Goal: Task Accomplishment & Management: Use online tool/utility

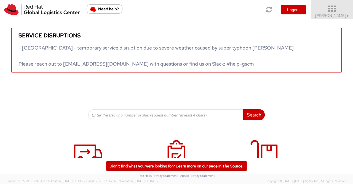
click at [349, 17] on span "▼" at bounding box center [347, 16] width 3 height 4
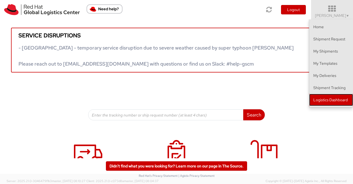
click at [344, 102] on link "Logistics Dashboard" at bounding box center [331, 100] width 44 height 12
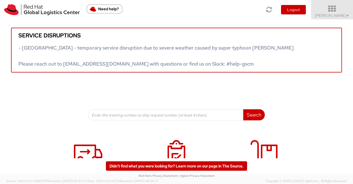
click at [345, 15] on span "Sumitra Hansdah ▼" at bounding box center [332, 15] width 35 height 5
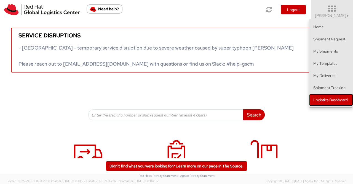
click at [336, 98] on link "Logistics Dashboard" at bounding box center [331, 100] width 44 height 12
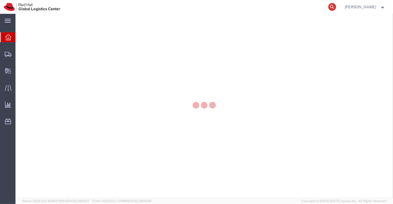
click at [333, 8] on icon at bounding box center [332, 7] width 8 height 8
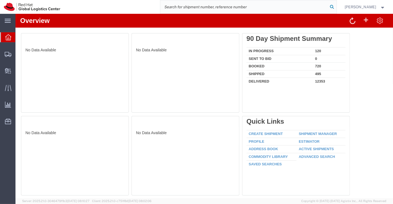
paste input "53605226942"
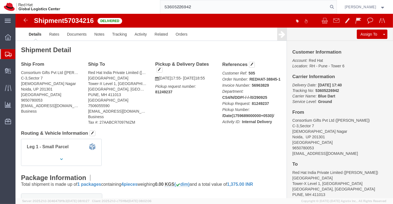
type input "53605226942"
drag, startPoint x: 348, startPoint y: 29, endPoint x: 347, endPoint y: 26, distance: 3.8
click link "Clone Shipment"
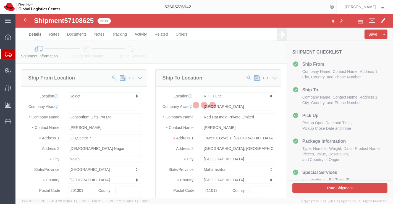
select select
select select "38007"
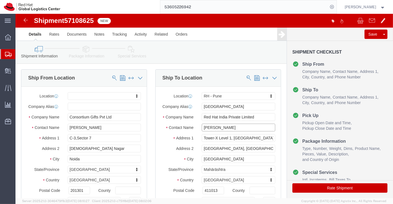
drag, startPoint x: 224, startPoint y: 119, endPoint x: 174, endPoint y: 117, distance: 49.7
click div "Contact Name [PERSON_NAME]"
type input "[PERSON_NAME]"
click div "Ship From Location Location My Profile Location [GEOGRAPHIC_DATA] - [GEOGRAPHIC…"
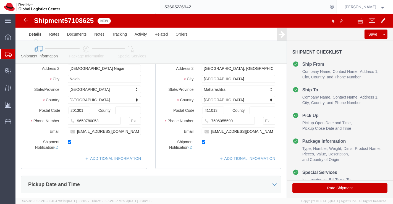
scroll to position [92, 0]
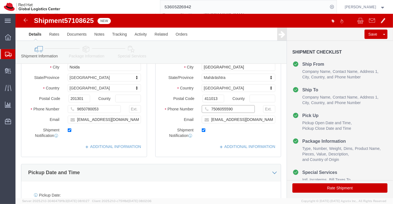
drag, startPoint x: 222, startPoint y: 99, endPoint x: 193, endPoint y: 101, distance: 29.3
click input "7506055590"
paste input "9767477474"
type input "9767477474"
drag, startPoint x: 245, startPoint y: 111, endPoint x: 184, endPoint y: 112, distance: 61.0
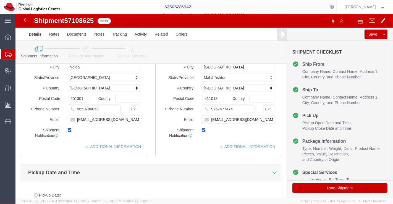
click input "[EMAIL_ADDRESS][DOMAIN_NAME]"
checkbox input "false"
paste input "[EMAIL_ADDRESS][DOMAIN_NAME]"
type input "[EMAIL_ADDRESS][DOMAIN_NAME]"
click input "checkbox"
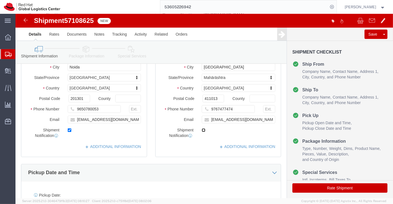
click input "checkbox"
checkbox input "true"
click div "Pickup Date and Time"
click link "ADDITIONAL INFORMATION"
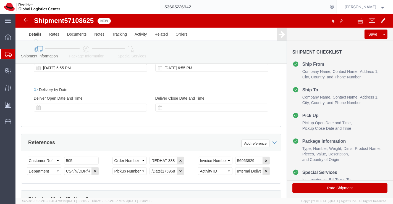
scroll to position [307, 0]
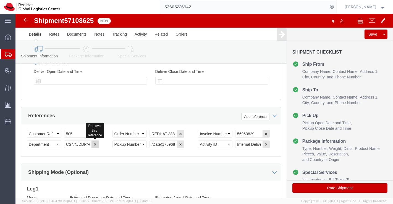
click icon "button"
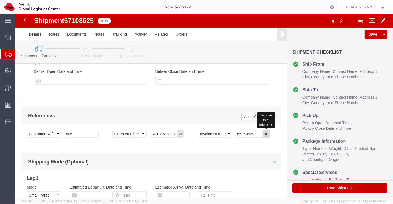
click icon "button"
drag, startPoint x: 156, startPoint y: 122, endPoint x: 128, endPoint y: 122, distance: 28.2
click div "Select Account Type Activity ID Airline Appointment Number ASN Batch Request # …"
type input "4"
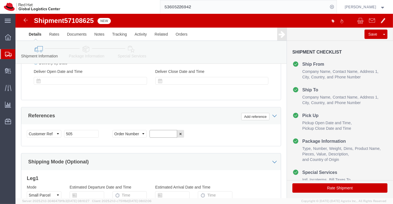
paste input "REDHAT-Nilesh"
type input "REDHAT-Nilesh"
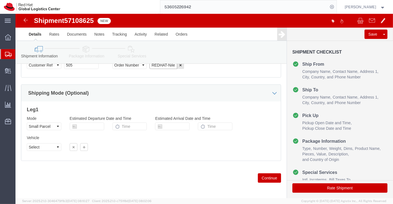
scroll to position [380, 0]
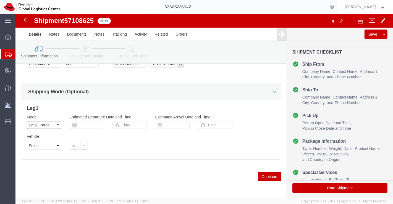
click select "Select Air Less than Truckload Multi-Leg Ocean Freight Rail Small Parcel Truckl…"
select select
click select "Select Air Less than Truckload Multi-Leg Ocean Freight Rail Small Parcel Truckl…"
click icon
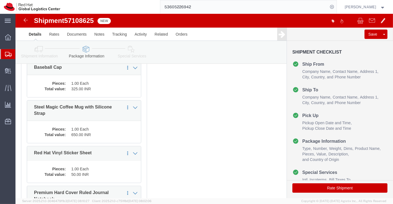
scroll to position [160, 0]
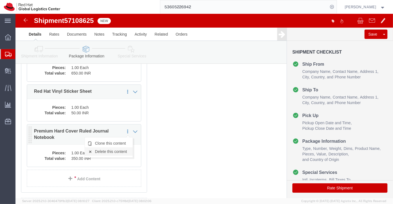
click link "Delete this content"
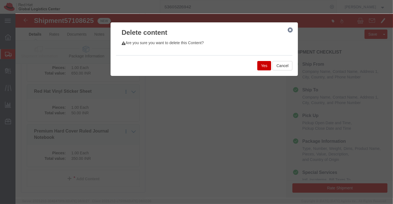
click button "Yes"
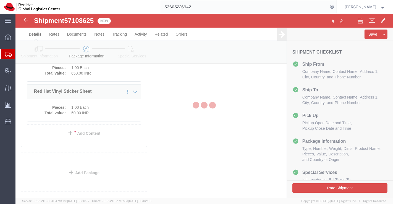
scroll to position [114, 0]
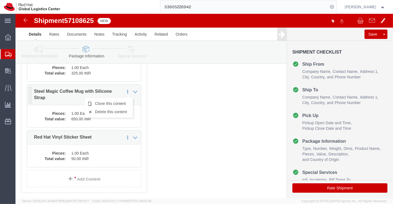
click icon
click link "Delete this content"
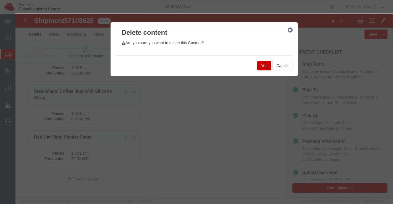
click button "Yes"
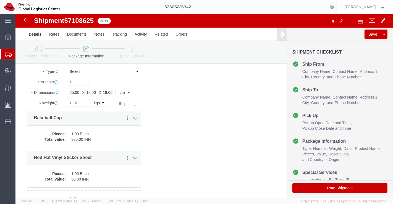
scroll to position [38, 0]
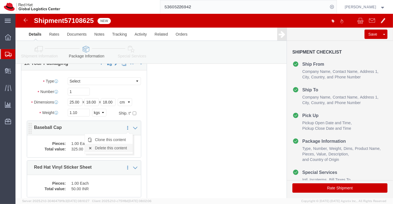
click link "Delete this content"
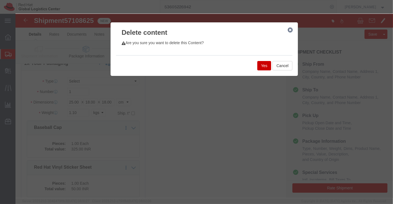
click button "Yes"
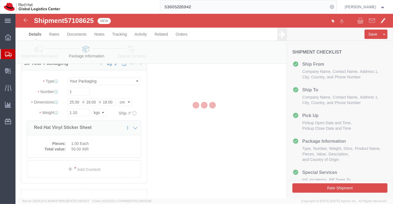
scroll to position [30, 0]
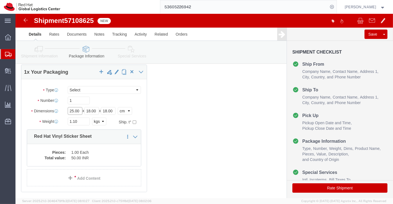
click input "25.00"
type input "48.00"
click input "18.00"
type input "45.00"
click input "18.00"
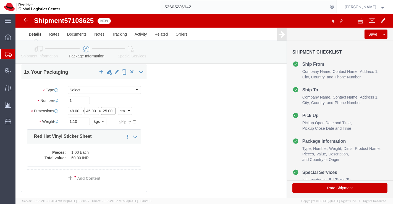
type input "25.00"
click input "1.10"
type input "10"
click div "1 x Your Packaging Package Type Select Case(s) Crate(s) Envelope Large Box Medi…"
click dd "1.00 Each"
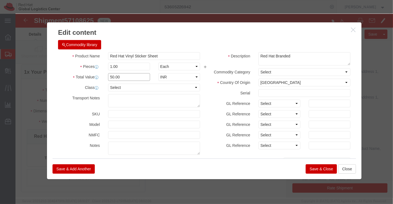
click input "50.00"
type input "59.00"
click div "Product Name Red Hat Vinyl Sticker Sheet"
click input "1.00"
type input "650.00"
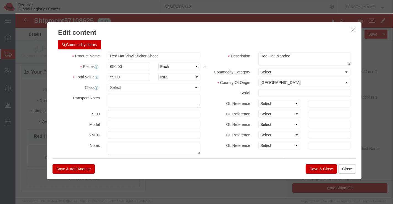
type input "38350"
click div "Commodity library"
click input "Red Hat Vinyl Sticker Sheet"
type input "Sticker Sheet"
click div "Commodity library Product Name Sticker Sheet Sticker Sheet Pieces 650.00 Select…"
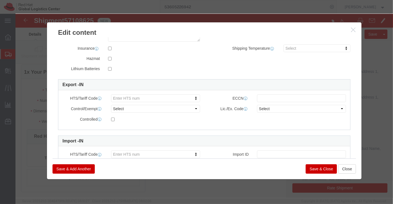
scroll to position [142, 0]
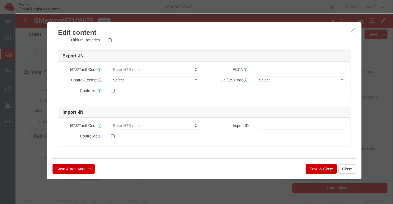
click button "Save & Close"
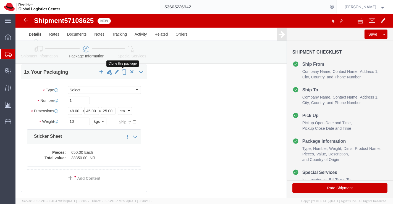
click span "button"
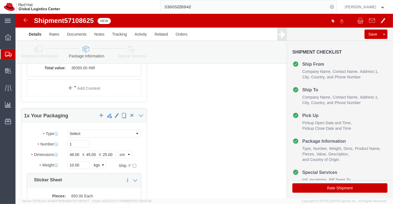
scroll to position [153, 0]
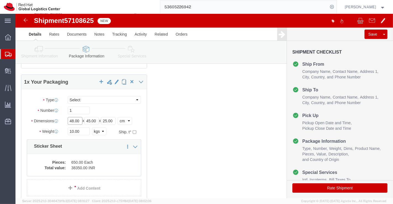
click input "48.00"
type input "54.00"
click input "45.00"
type input "41.00"
click input "25.00"
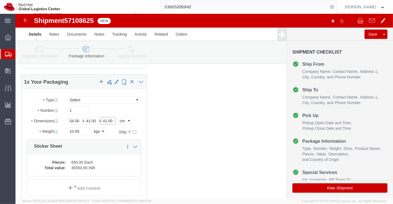
type input "41.00"
click input "10.00"
type input "20.00"
click dd "650.00 Each"
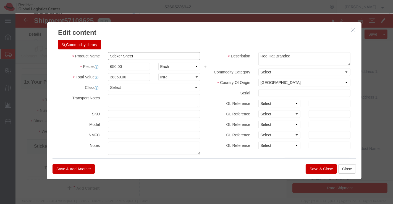
drag, startPoint x: 137, startPoint y: 43, endPoint x: 91, endPoint y: 41, distance: 46.2
click input "Sticker Sheet"
paste input "BLACK T-SHIRT"
click input "BLACK T-SHIRT"
type input "Black T shirt"
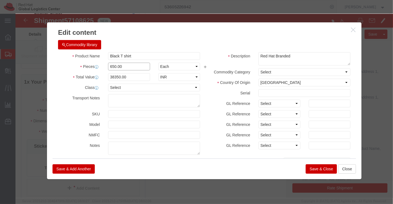
click input "650.00"
type input "6"
type input "4"
type input "1.00"
click input "59"
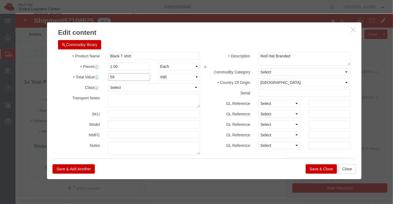
type input "5"
type input "464.10"
click div "Commodity library"
click input "1.00"
type input "200.00"
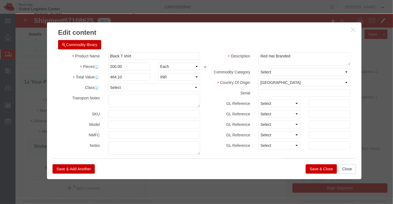
type input "92820"
click div "Commodity library"
click icon "button"
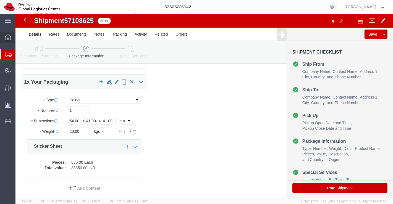
click at [6, 37] on icon at bounding box center [8, 37] width 6 height 6
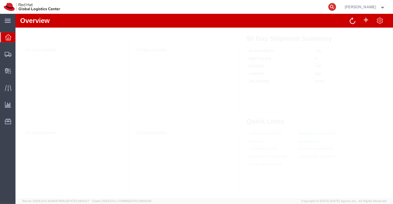
click at [331, 5] on icon at bounding box center [332, 7] width 8 height 8
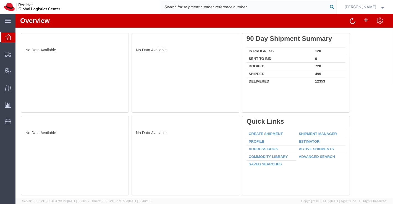
paste input "53605226942"
type input "53605226942"
